Goal: Task Accomplishment & Management: Use online tool/utility

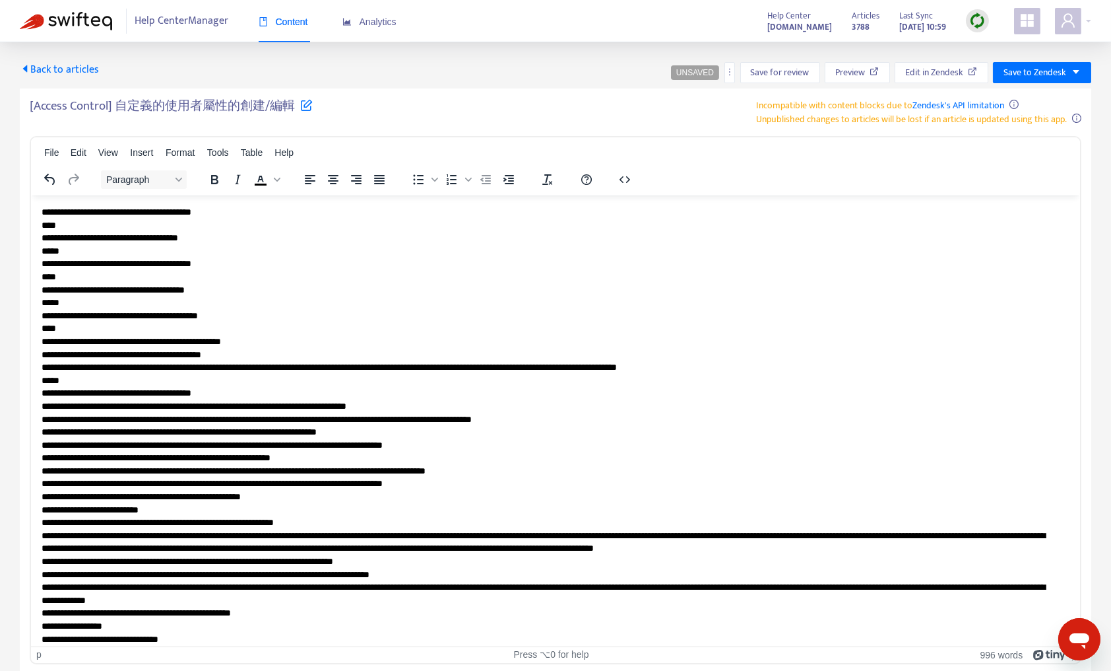
click at [977, 26] on img at bounding box center [978, 21] width 16 height 16
click at [982, 46] on link "Quick Sync" at bounding box center [1005, 47] width 56 height 15
click at [76, 23] on img at bounding box center [66, 21] width 92 height 18
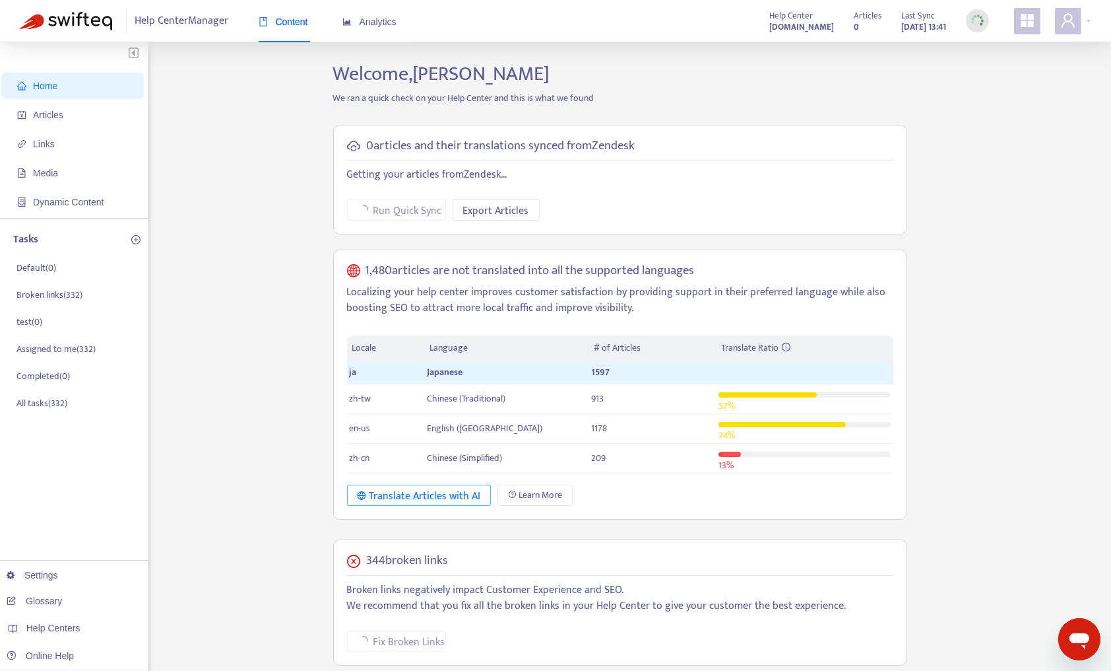
click at [412, 495] on div "Translate Articles with AI" at bounding box center [419, 496] width 123 height 16
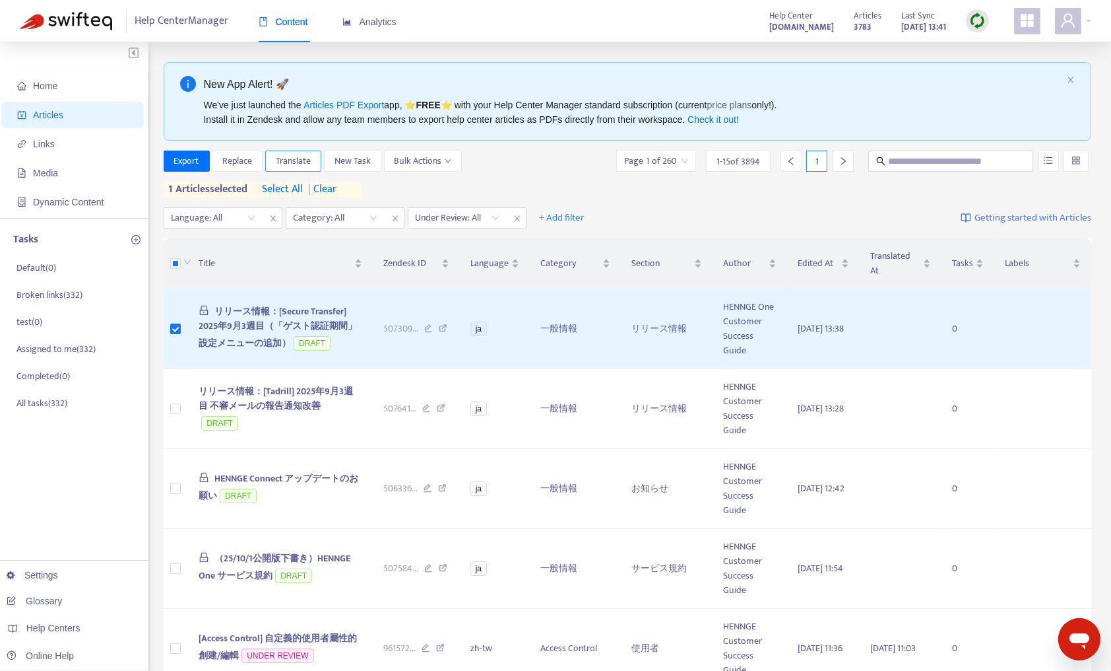
click at [310, 162] on span "Translate" at bounding box center [293, 161] width 35 height 15
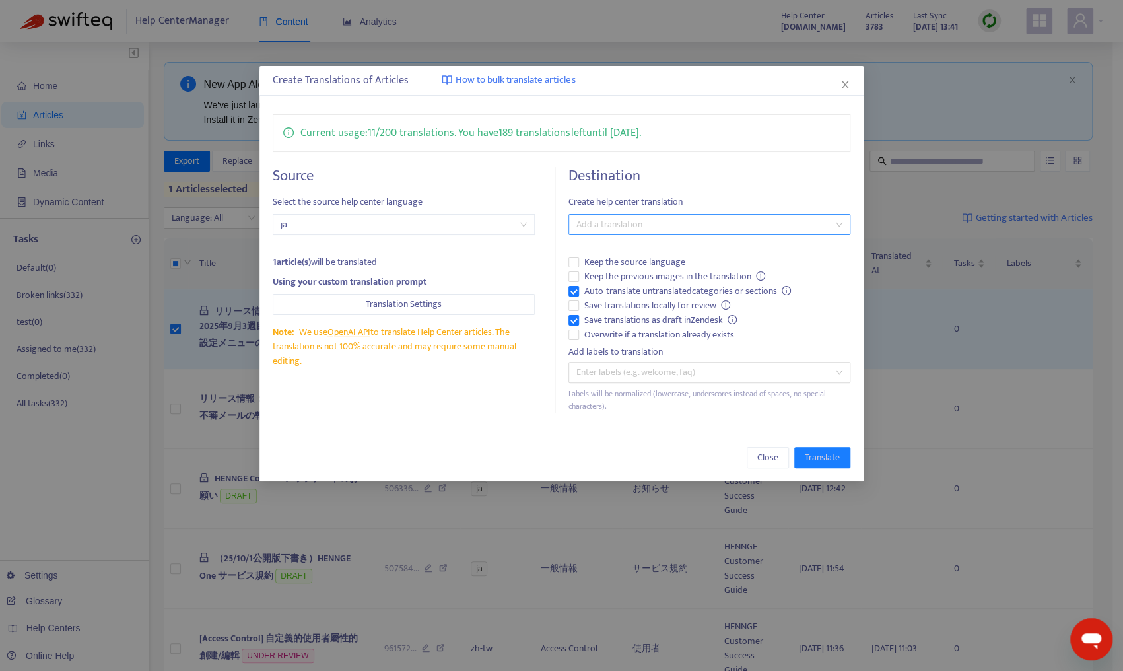
click at [632, 223] on div at bounding box center [703, 224] width 262 height 16
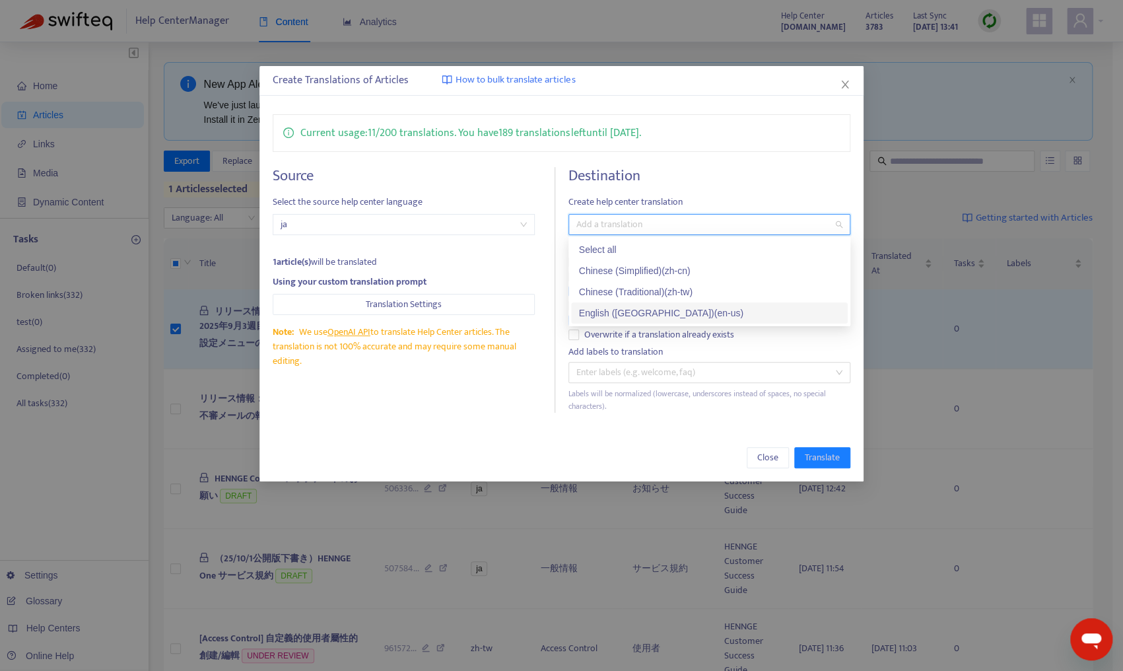
click at [643, 313] on div "English ([GEOGRAPHIC_DATA]) ( en-us )" at bounding box center [709, 313] width 261 height 15
click at [473, 435] on div "Close Translate" at bounding box center [560, 458] width 603 height 48
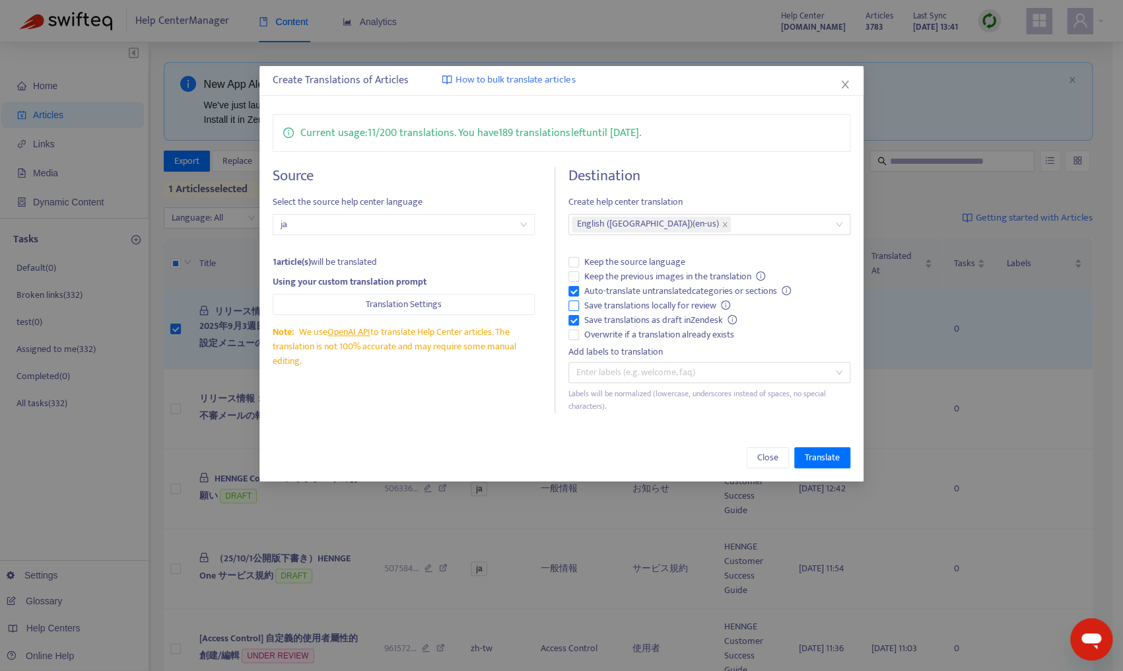
click at [599, 304] on span "Save translations locally for review" at bounding box center [657, 305] width 157 height 15
click at [609, 305] on span "Save translations locally for review" at bounding box center [657, 305] width 157 height 15
drag, startPoint x: 612, startPoint y: 274, endPoint x: 621, endPoint y: 279, distance: 10.3
click at [612, 273] on span "Keep the previous images in the translation" at bounding box center [675, 276] width 192 height 15
click at [826, 455] on span "Translate" at bounding box center [822, 457] width 35 height 15
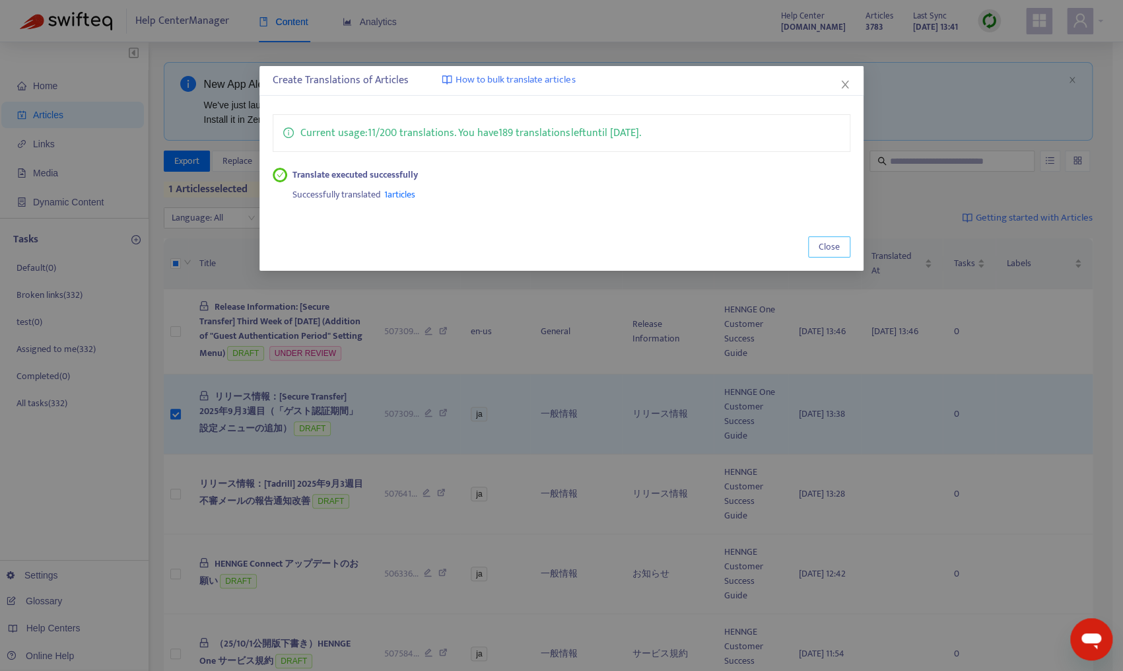
drag, startPoint x: 820, startPoint y: 246, endPoint x: 799, endPoint y: 246, distance: 20.5
click at [820, 246] on span "Close" at bounding box center [828, 247] width 21 height 15
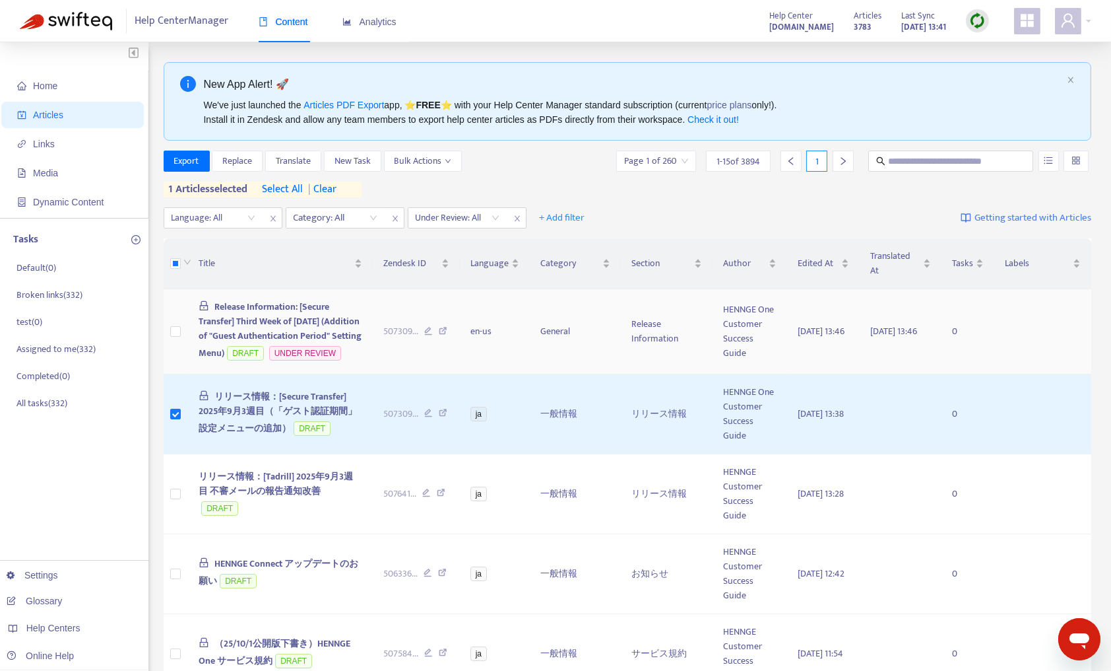
click at [253, 327] on span "Release Information: [Secure Transfer] Third Week of [DATE] (Addition of "Guest…" at bounding box center [280, 329] width 163 height 61
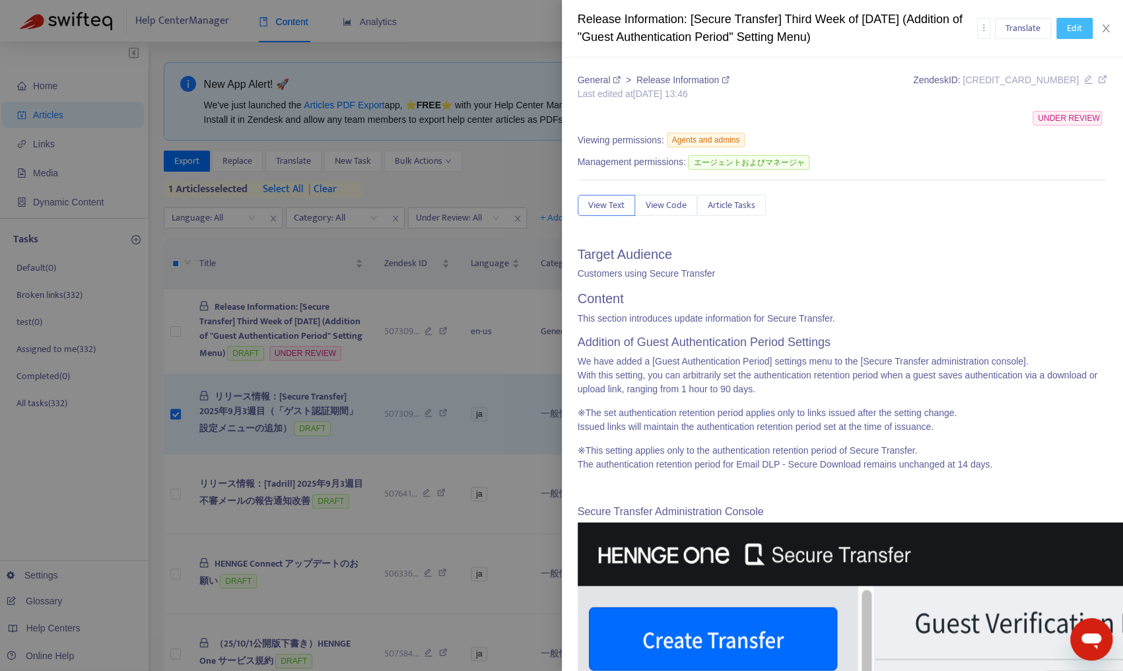
click at [1074, 28] on span "Edit" at bounding box center [1074, 28] width 15 height 15
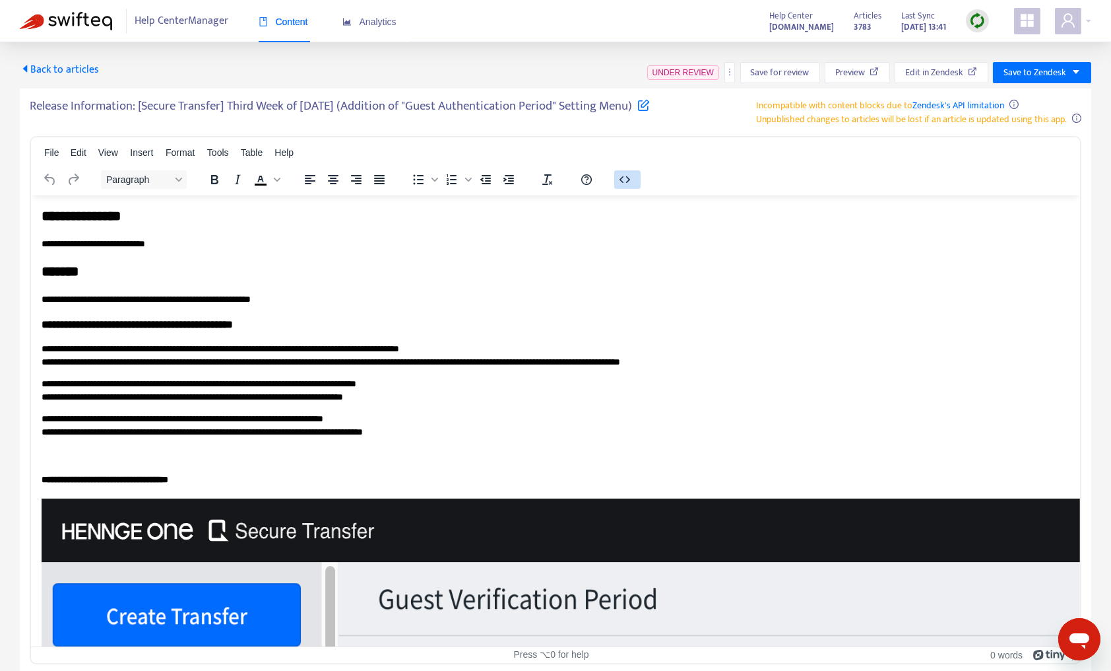
click at [618, 185] on icon "button" at bounding box center [625, 180] width 16 height 16
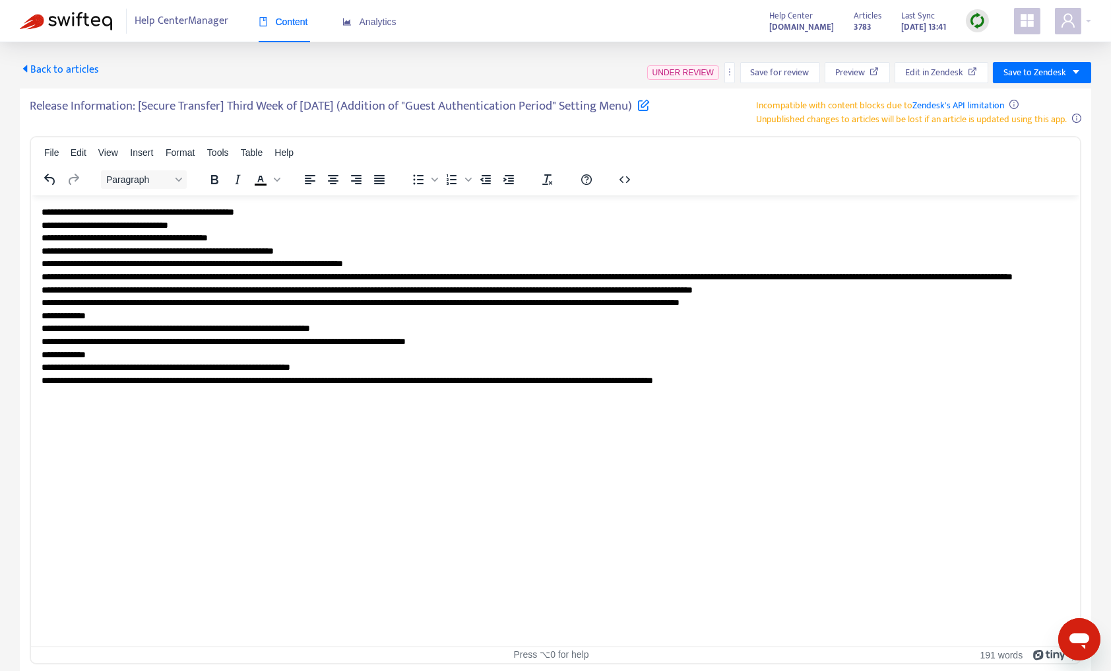
click at [531, 265] on p "**********" at bounding box center [556, 302] width 1029 height 194
